Goal: Check status: Check status

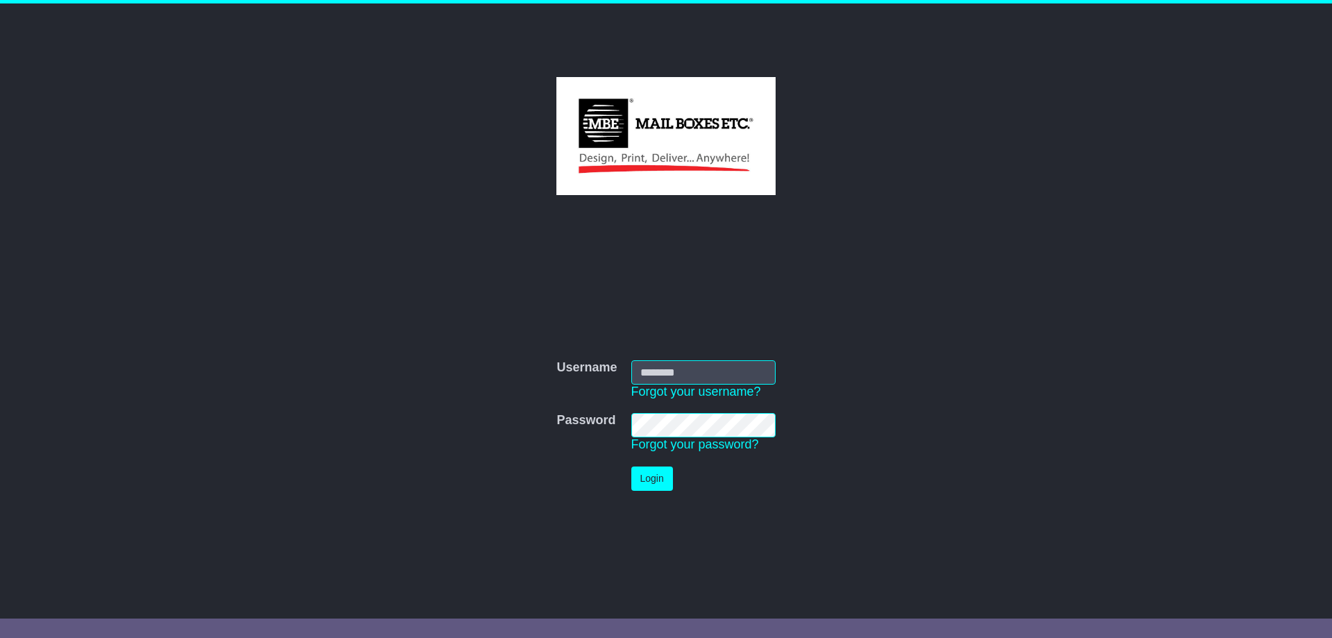
type input "**********"
click at [638, 474] on button "Login" at bounding box center [652, 478] width 42 height 24
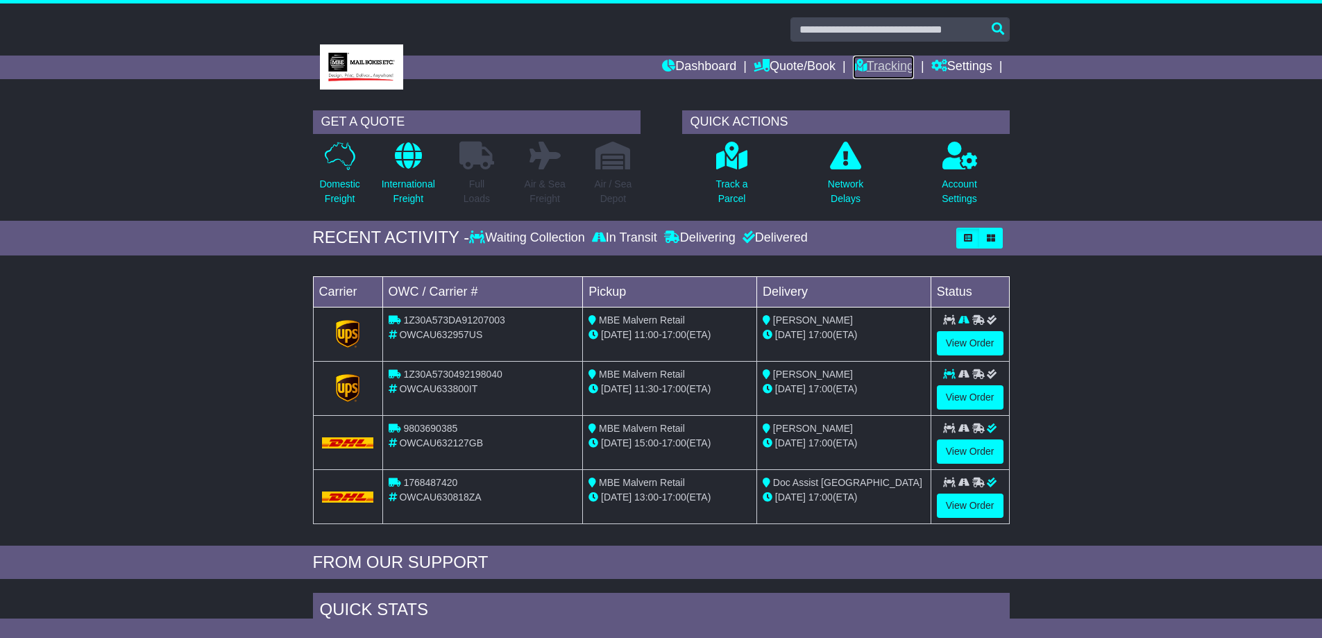
click at [876, 68] on link "Tracking" at bounding box center [883, 68] width 61 height 24
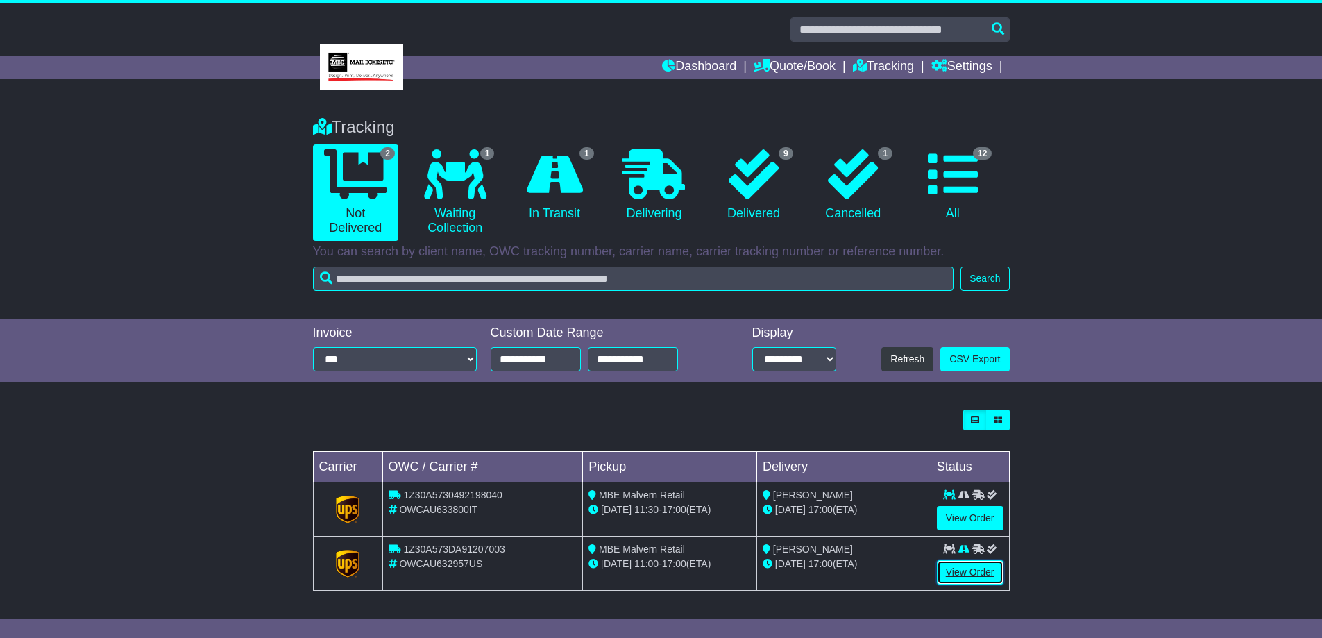
click at [973, 565] on link "View Order" at bounding box center [970, 572] width 67 height 24
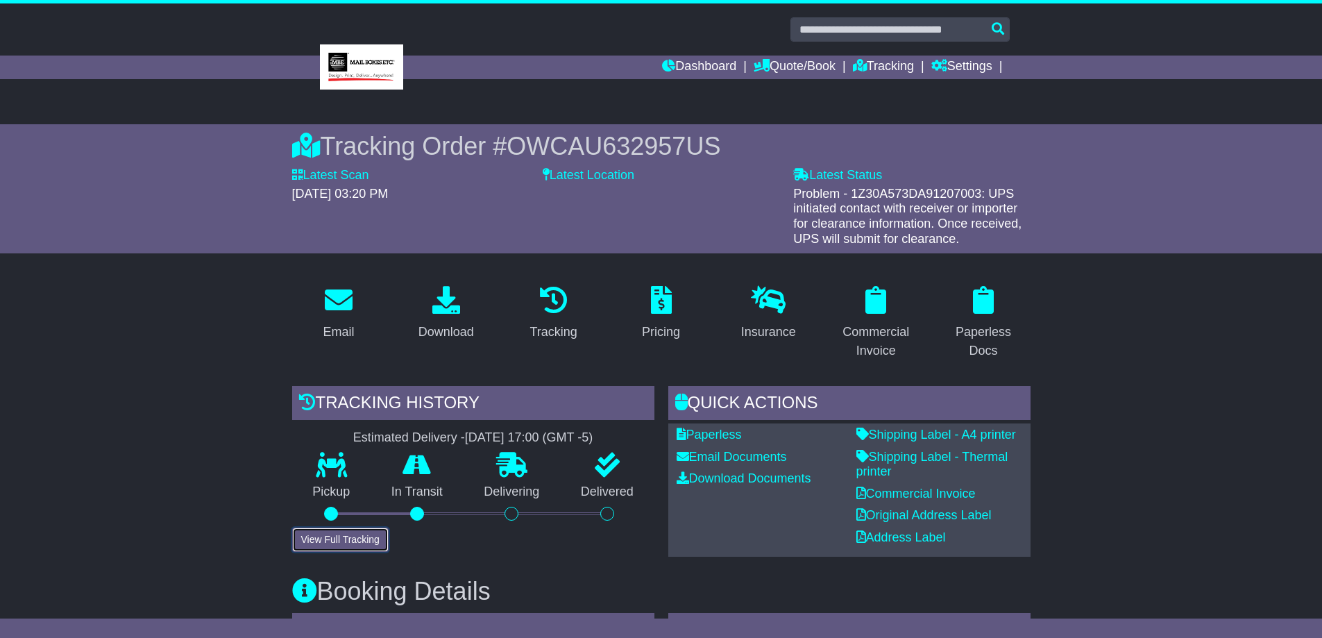
click at [348, 534] on button "View Full Tracking" at bounding box center [340, 539] width 96 height 24
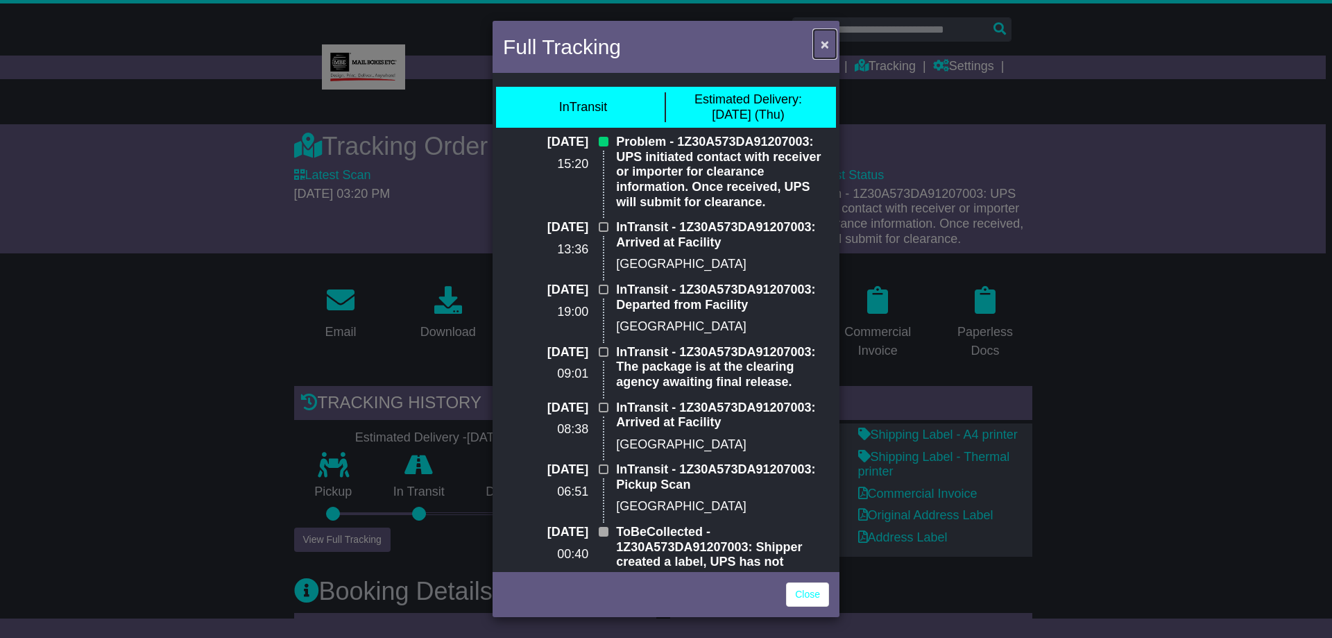
click at [822, 44] on span "×" at bounding box center [825, 44] width 8 height 16
